Goal: Transaction & Acquisition: Book appointment/travel/reservation

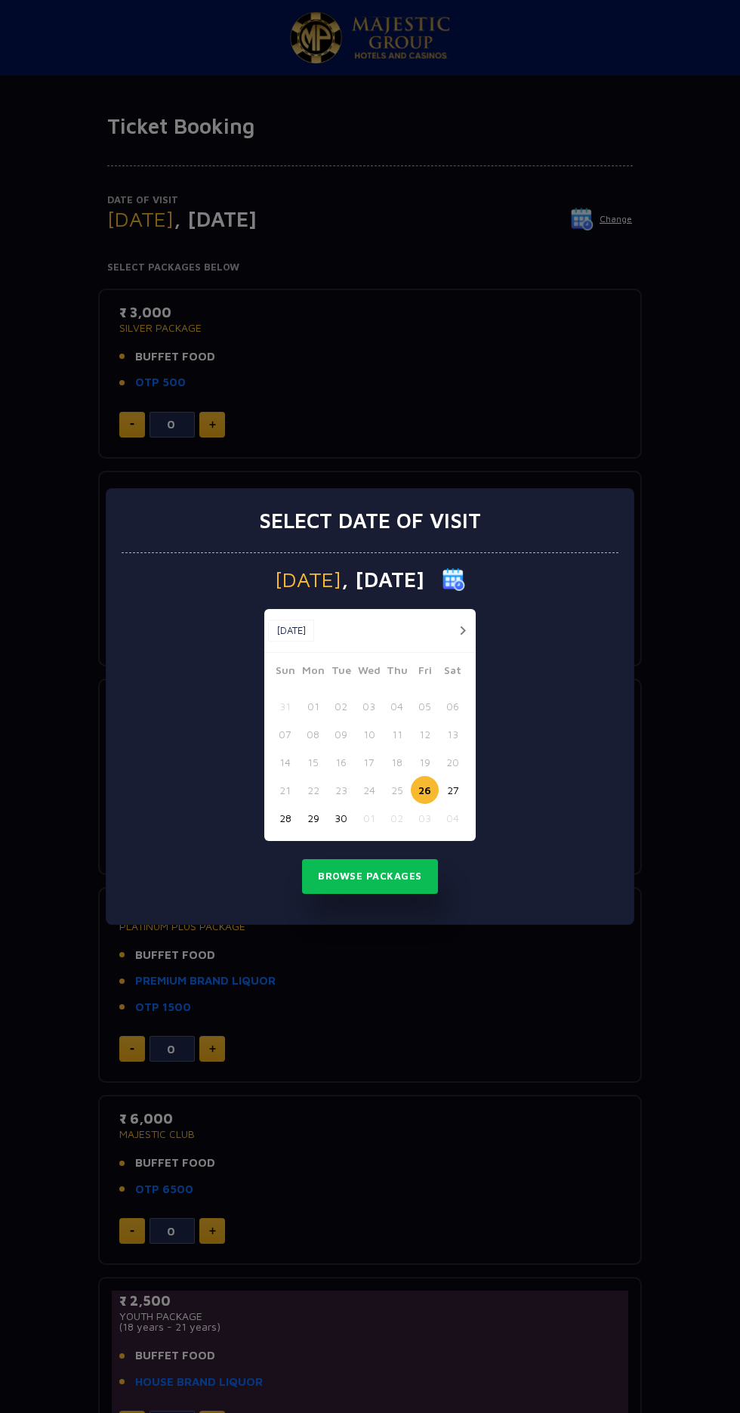
click at [617, 385] on div "Select date of visit [DATE] [DATE] [DATE] Sun Mon Tue Wed Thu Fri Sat 31 01 02 …" at bounding box center [370, 706] width 740 height 1413
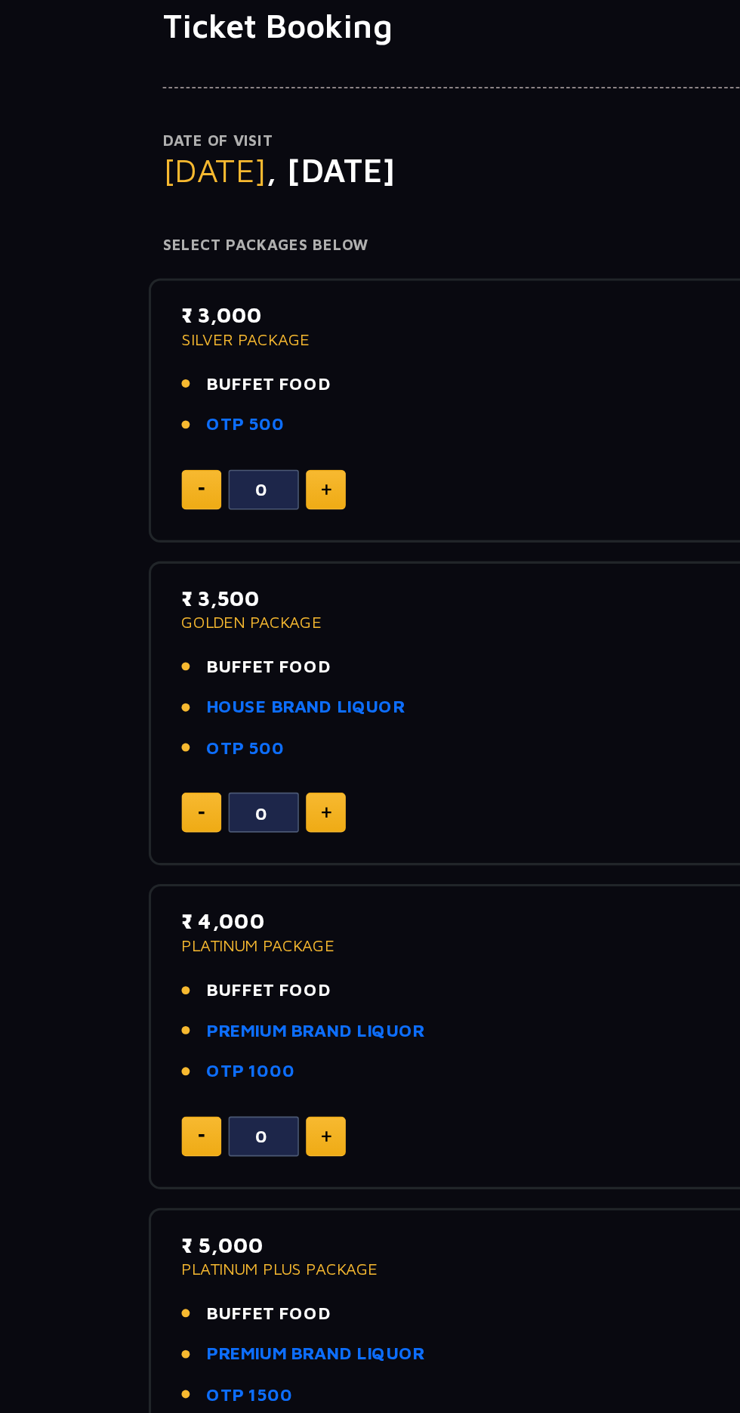
click at [172, 331] on p "SILVER PACKAGE" at bounding box center [370, 328] width 502 height 11
click at [196, 563] on link "HOUSE BRAND LIQUOR" at bounding box center [199, 564] width 128 height 17
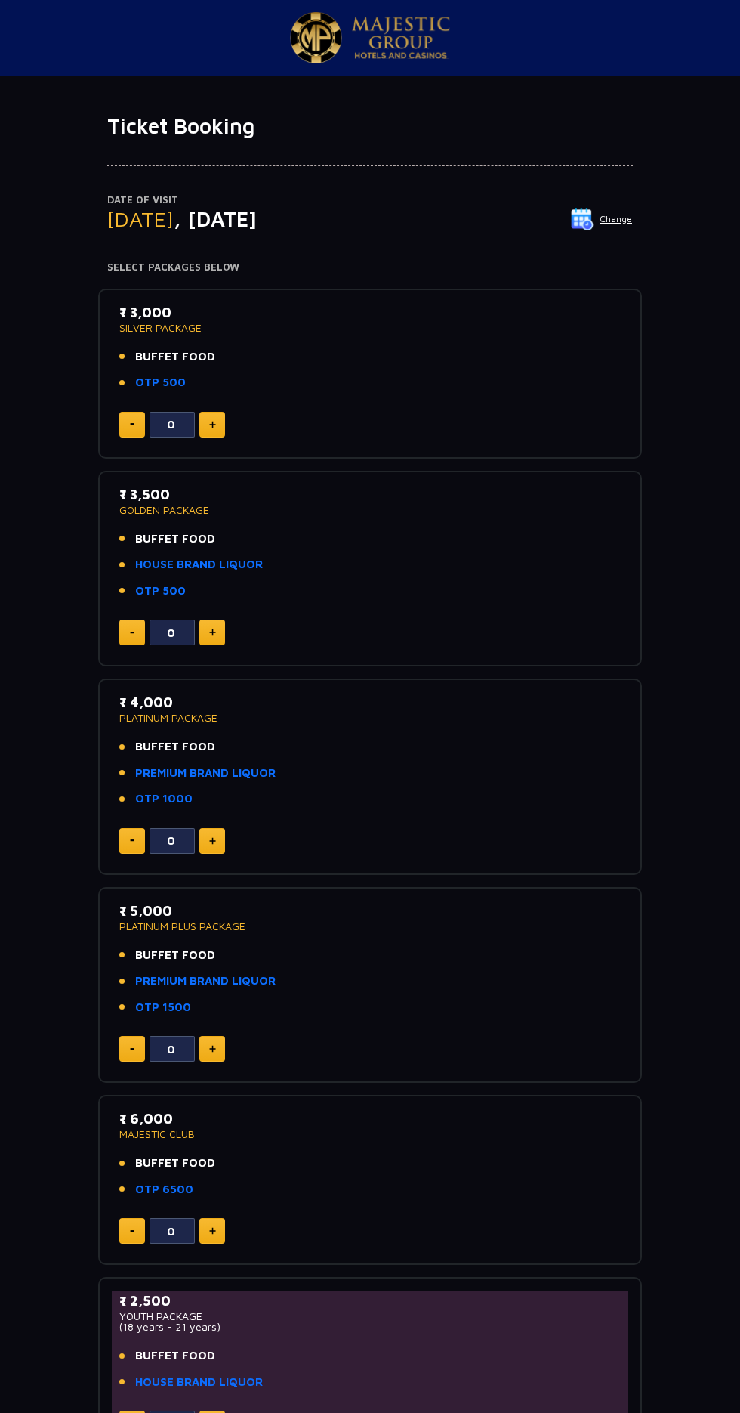
click at [122, 747] on li "BUFFET FOOD" at bounding box center [370, 746] width 502 height 17
click at [187, 750] on span "BUFFET FOOD" at bounding box center [175, 746] width 80 height 17
click at [188, 747] on span "BUFFET FOOD" at bounding box center [175, 746] width 80 height 17
click at [165, 746] on span "BUFFET FOOD" at bounding box center [175, 746] width 80 height 17
